Goal: Obtain resource: Obtain resource

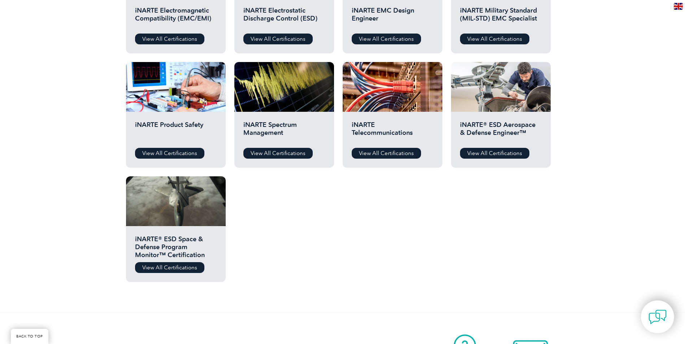
scroll to position [217, 0]
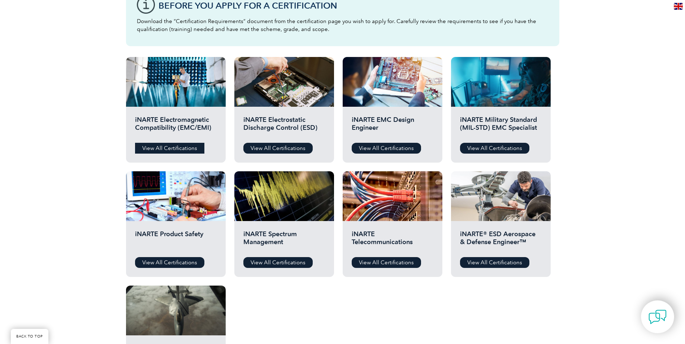
click at [186, 147] on link "View All Certifications" at bounding box center [169, 148] width 69 height 11
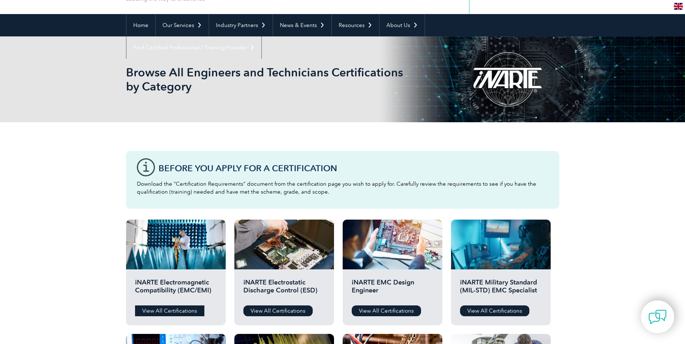
scroll to position [36, 0]
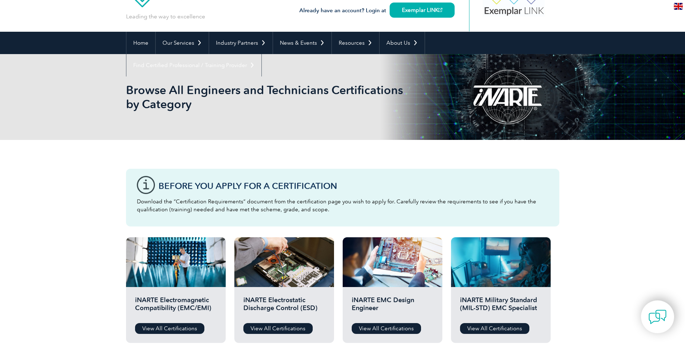
click at [139, 184] on div "Before You Apply For a Certification Download the “Certification Requirements” …" at bounding box center [342, 198] width 433 height 58
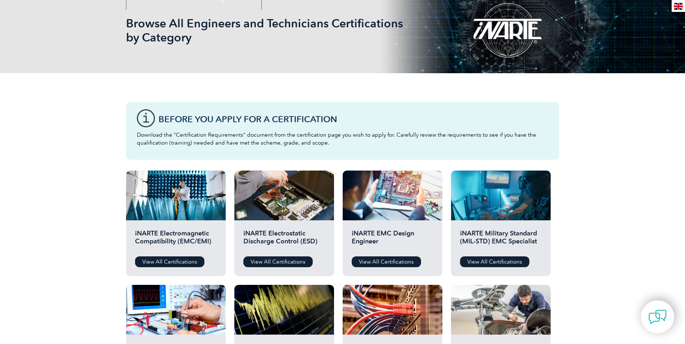
scroll to position [108, 0]
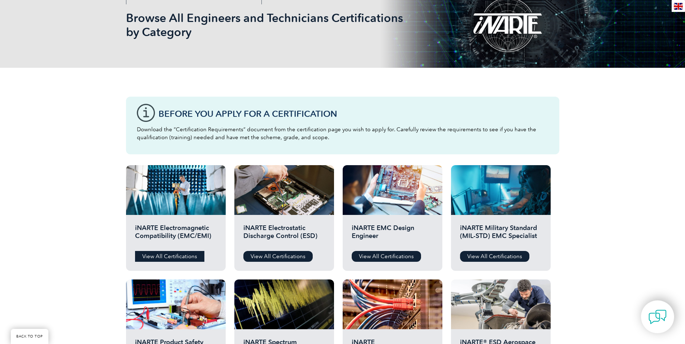
click at [173, 257] on link "View All Certifications" at bounding box center [169, 256] width 69 height 11
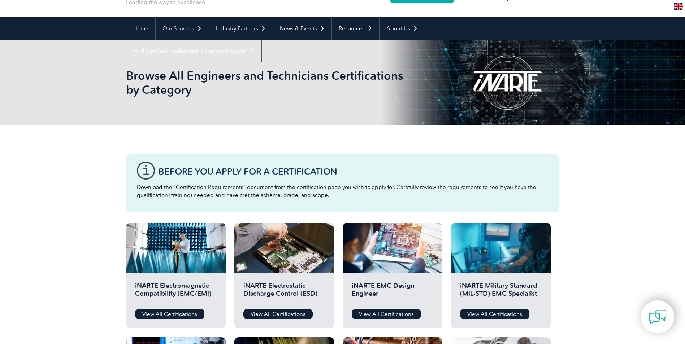
scroll to position [0, 0]
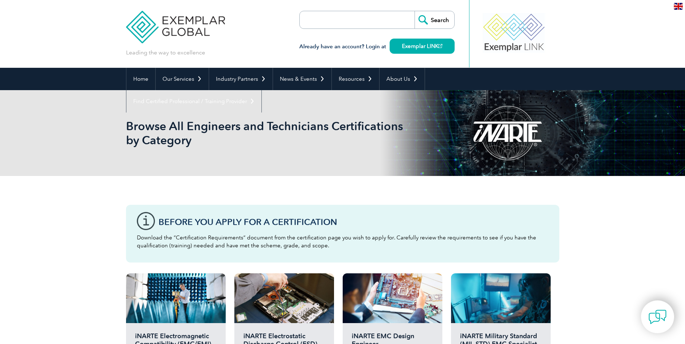
click at [336, 25] on input "search" at bounding box center [341, 19] width 76 height 17
paste input "an Associate iNARTE EMC Engineer"
type input "an Associate iNARTE EMC Engineer"
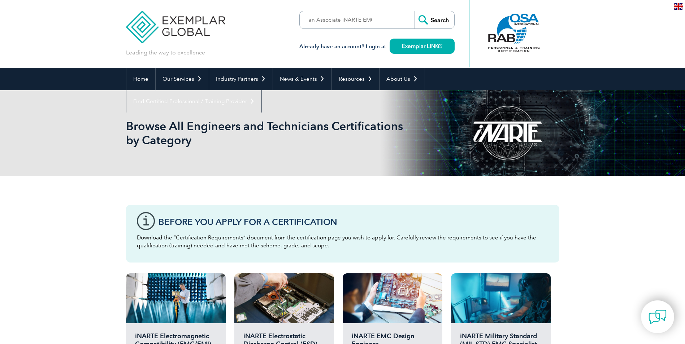
click at [423, 20] on input "Search" at bounding box center [434, 19] width 40 height 17
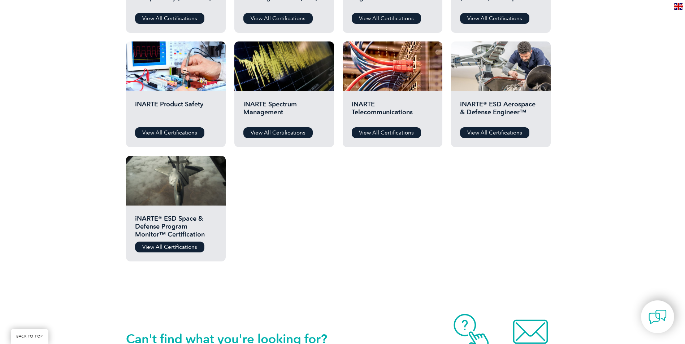
scroll to position [361, 0]
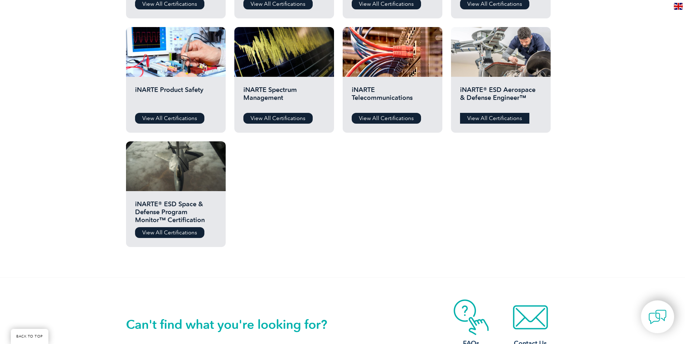
click at [475, 116] on link "View All Certifications" at bounding box center [494, 118] width 69 height 11
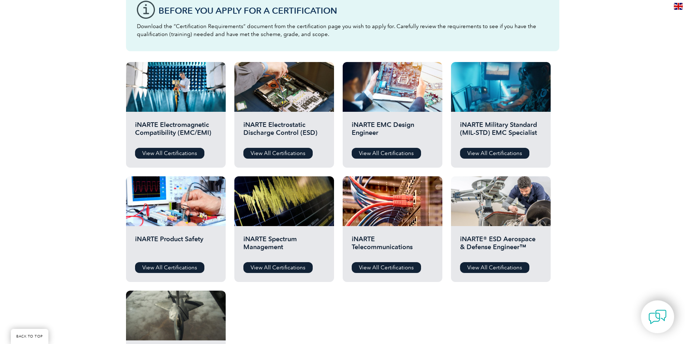
scroll to position [217, 0]
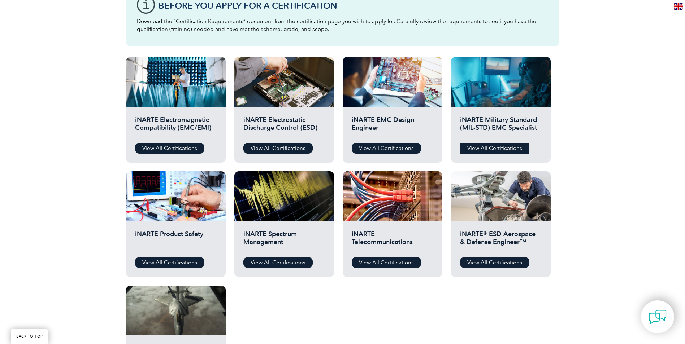
click at [497, 148] on link "View All Certifications" at bounding box center [494, 148] width 69 height 11
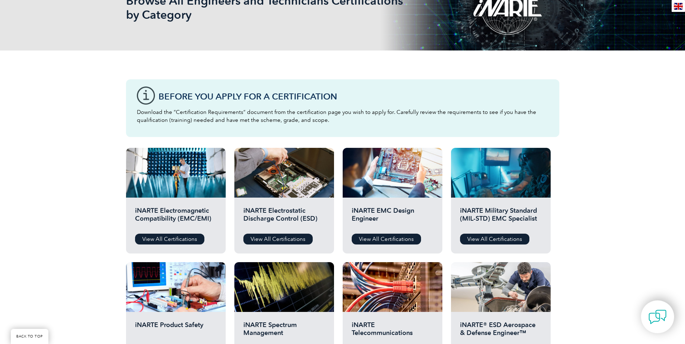
scroll to position [72, 0]
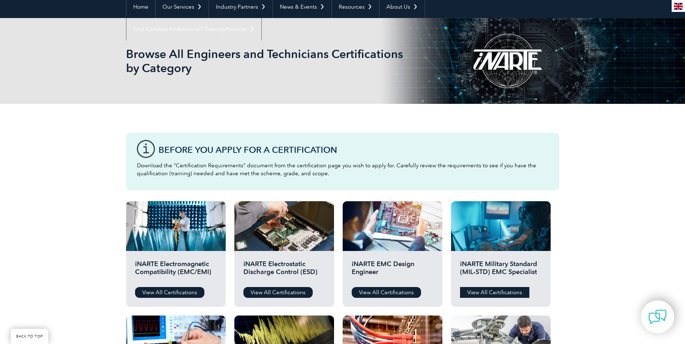
click at [504, 295] on link "View All Certifications" at bounding box center [494, 292] width 69 height 11
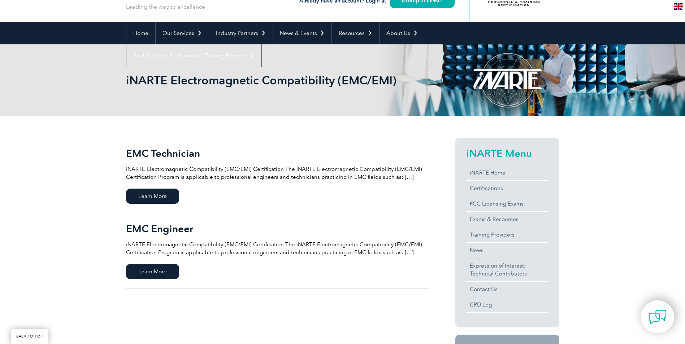
scroll to position [36, 0]
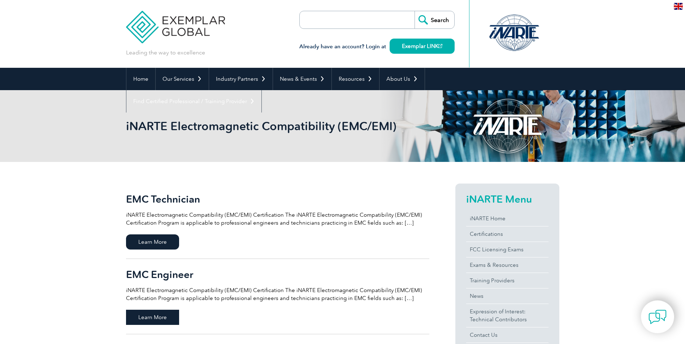
click at [160, 320] on span "Learn More" at bounding box center [152, 317] width 53 height 15
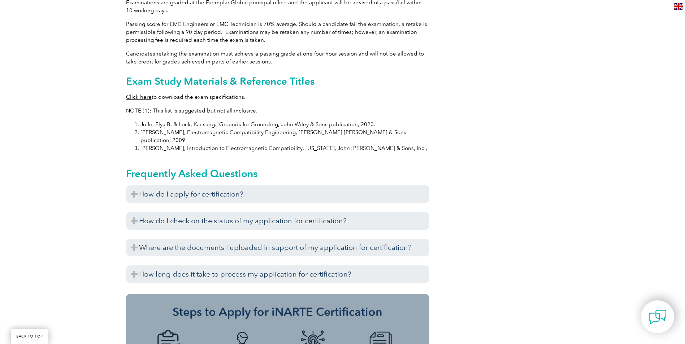
scroll to position [794, 0]
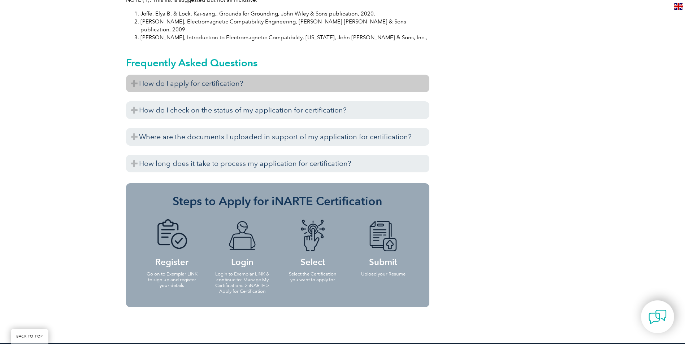
click at [133, 75] on h3 "How do I apply for certification?" at bounding box center [277, 84] width 303 height 18
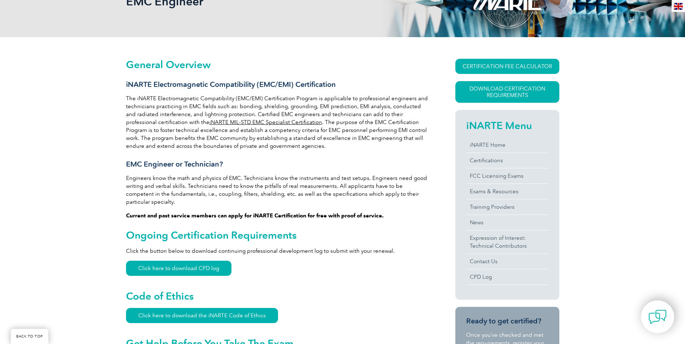
scroll to position [108, 0]
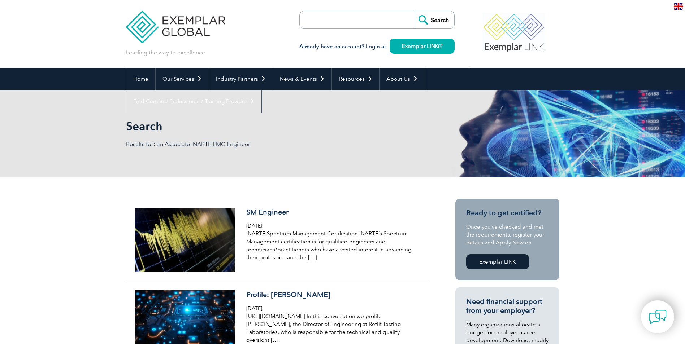
click at [325, 20] on input "search" at bounding box center [341, 19] width 76 height 17
paste input "an Associate iNARTE EMC Engineer"
type input "an Associate iNARTE EMC Engineer"
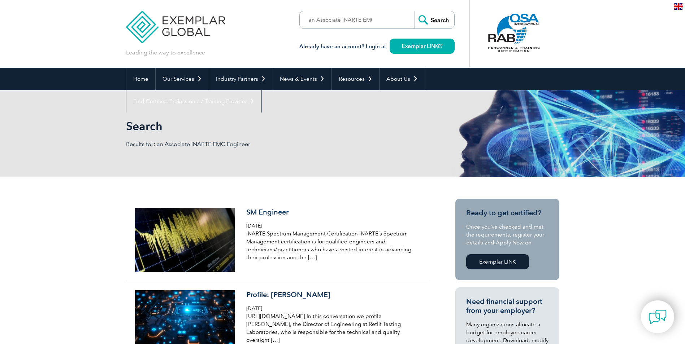
click at [423, 17] on input "Search" at bounding box center [434, 19] width 40 height 17
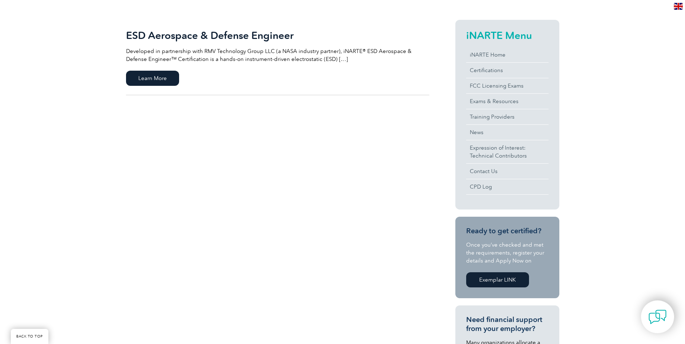
scroll to position [112, 0]
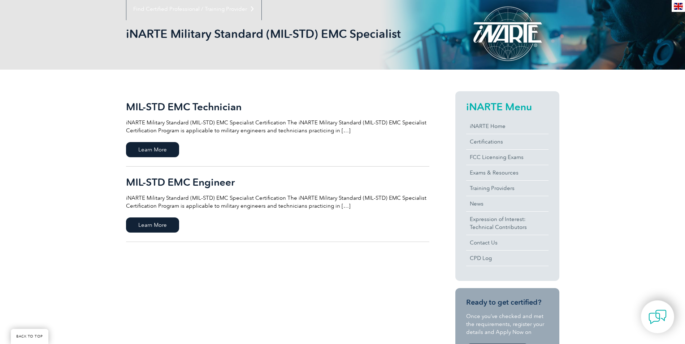
scroll to position [108, 0]
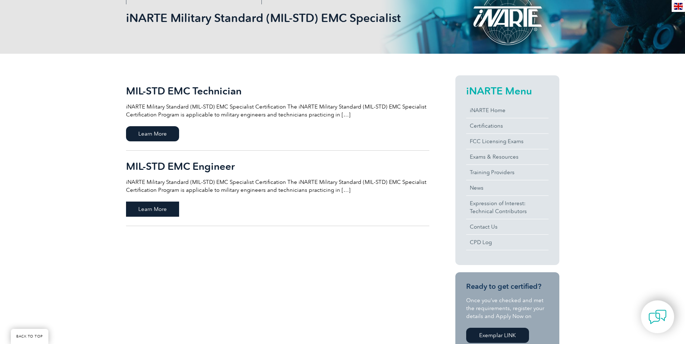
click at [157, 208] on span "Learn More" at bounding box center [152, 209] width 53 height 15
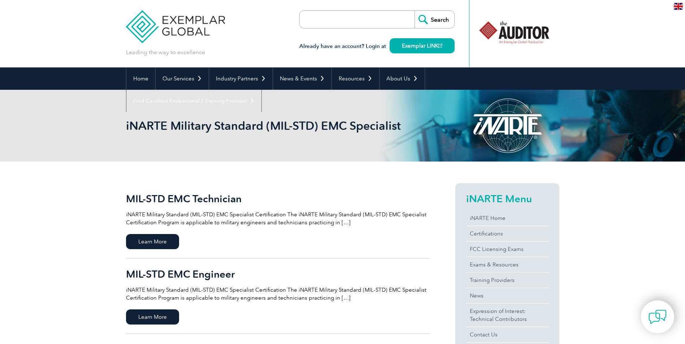
scroll to position [0, 0]
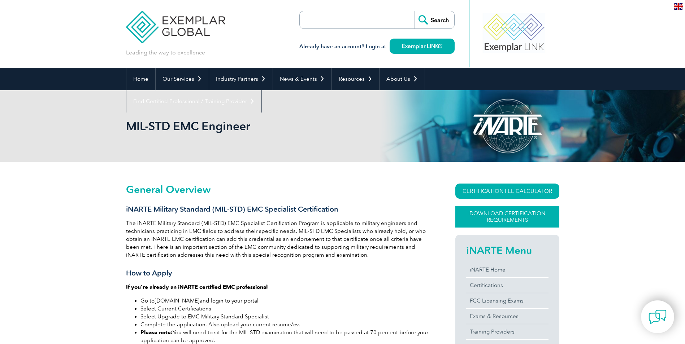
click at [504, 218] on link "Download Certification Requirements" at bounding box center [507, 217] width 104 height 22
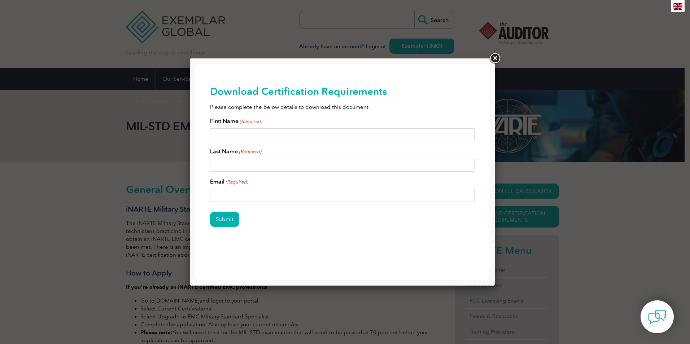
click at [495, 57] on link at bounding box center [494, 58] width 13 height 13
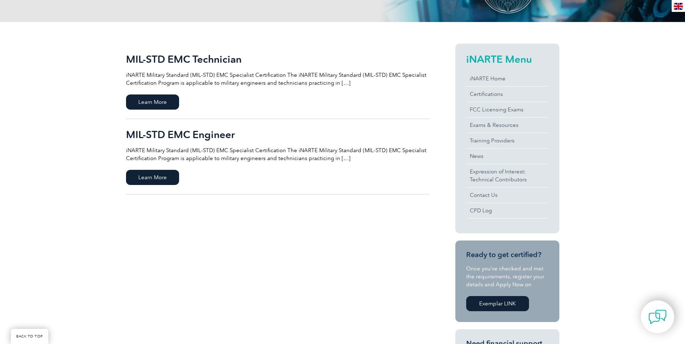
scroll to position [144, 0]
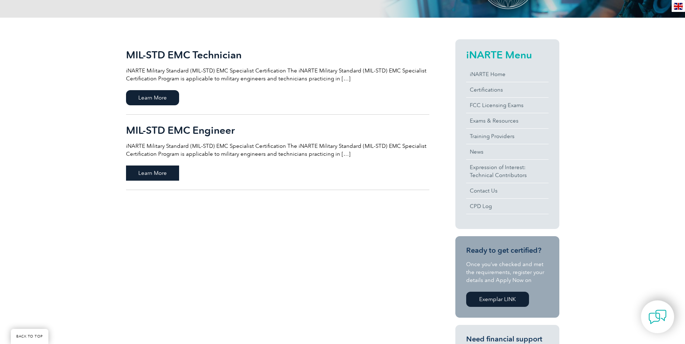
click at [151, 171] on span "Learn More" at bounding box center [152, 173] width 53 height 15
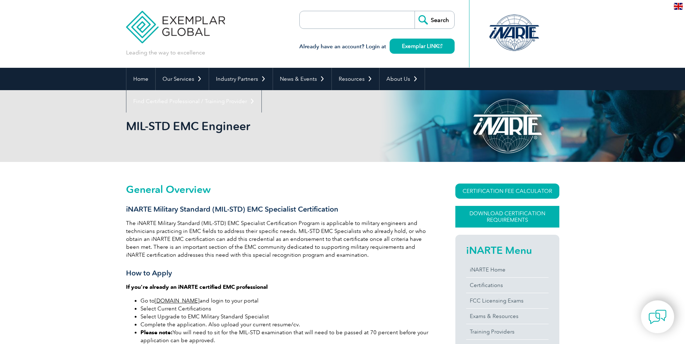
click at [497, 216] on link "Download Certification Requirements" at bounding box center [507, 217] width 104 height 22
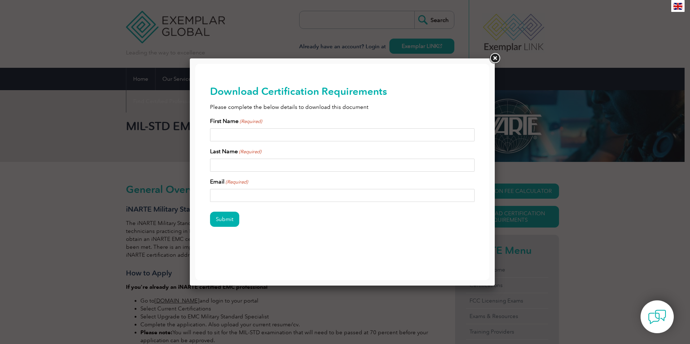
click at [245, 133] on input "First Name (Required)" at bounding box center [342, 135] width 265 height 13
type input "[PERSON_NAME]"
type input "[PERSON_NAME][EMAIL_ADDRESS][PERSON_NAME][DOMAIN_NAME]"
click at [223, 221] on input "Submit" at bounding box center [224, 219] width 29 height 15
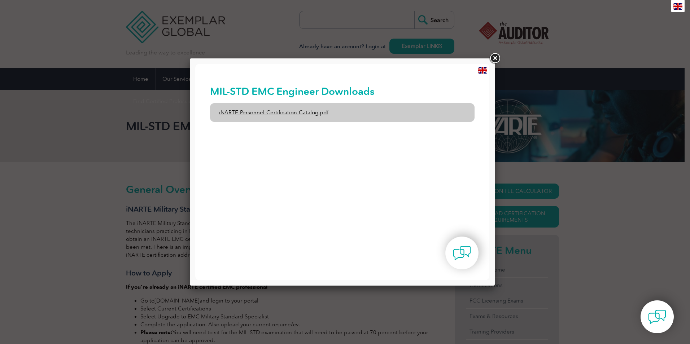
click at [279, 113] on link "iNARTE-Personnel-Certification-Catalog.pdf" at bounding box center [342, 112] width 265 height 19
